Goal: Task Accomplishment & Management: Manage account settings

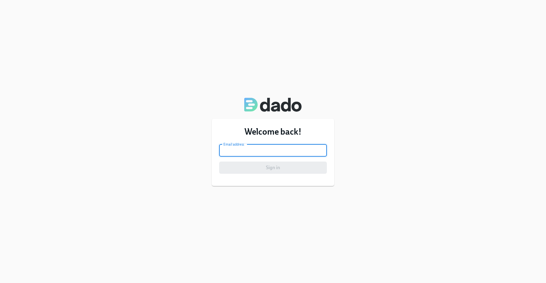
click at [252, 152] on input "email" at bounding box center [273, 151] width 108 height 12
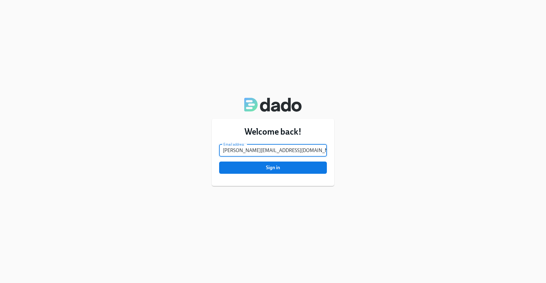
type input "[PERSON_NAME][EMAIL_ADDRESS][DOMAIN_NAME]"
click at [219, 162] on button "Sign in" at bounding box center [273, 168] width 108 height 12
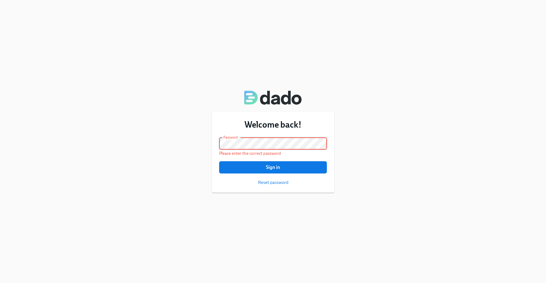
click at [189, 141] on div "Welcome back! Email address [PERSON_NAME][EMAIL_ADDRESS][DOMAIN_NAME] Email add…" at bounding box center [273, 141] width 546 height 283
click at [219, 161] on button "Sign in" at bounding box center [273, 167] width 108 height 12
